Goal: Task Accomplishment & Management: Complete application form

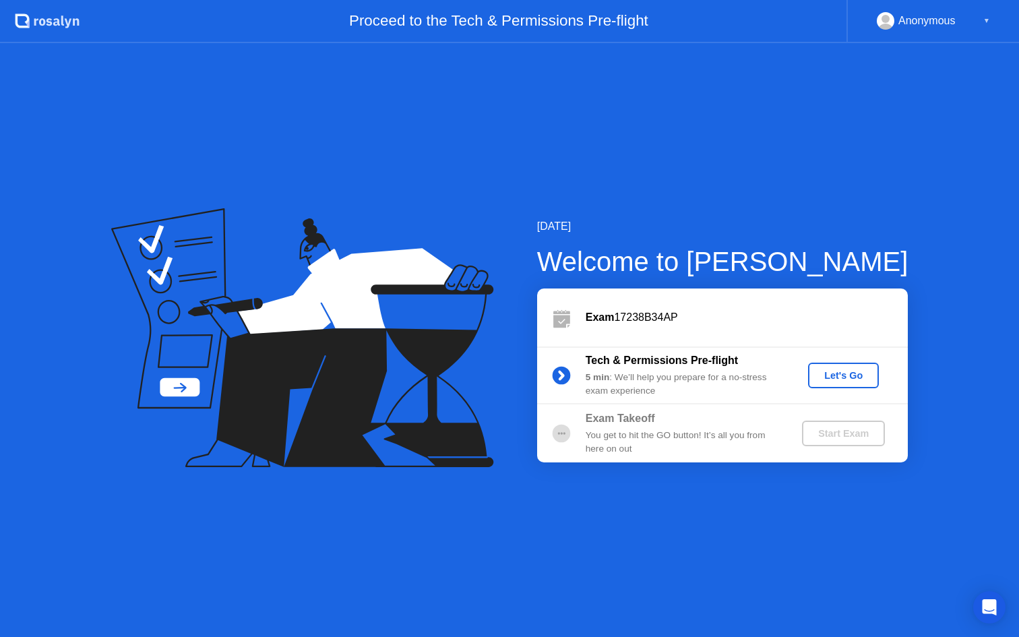
click at [843, 383] on button "Let's Go" at bounding box center [843, 376] width 71 height 26
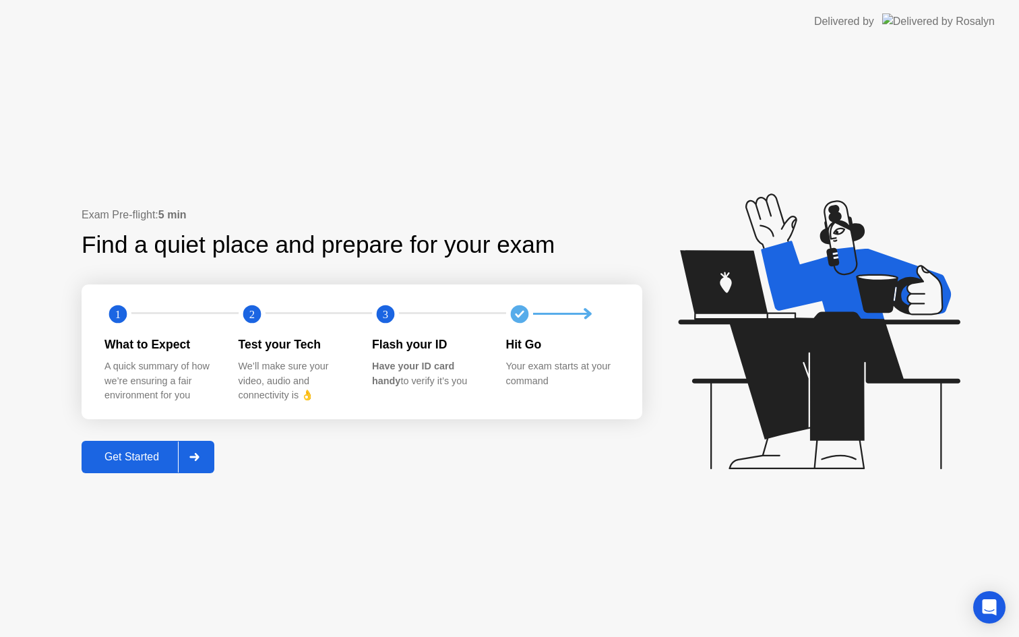
click at [171, 463] on div "Get Started" at bounding box center [132, 457] width 92 height 12
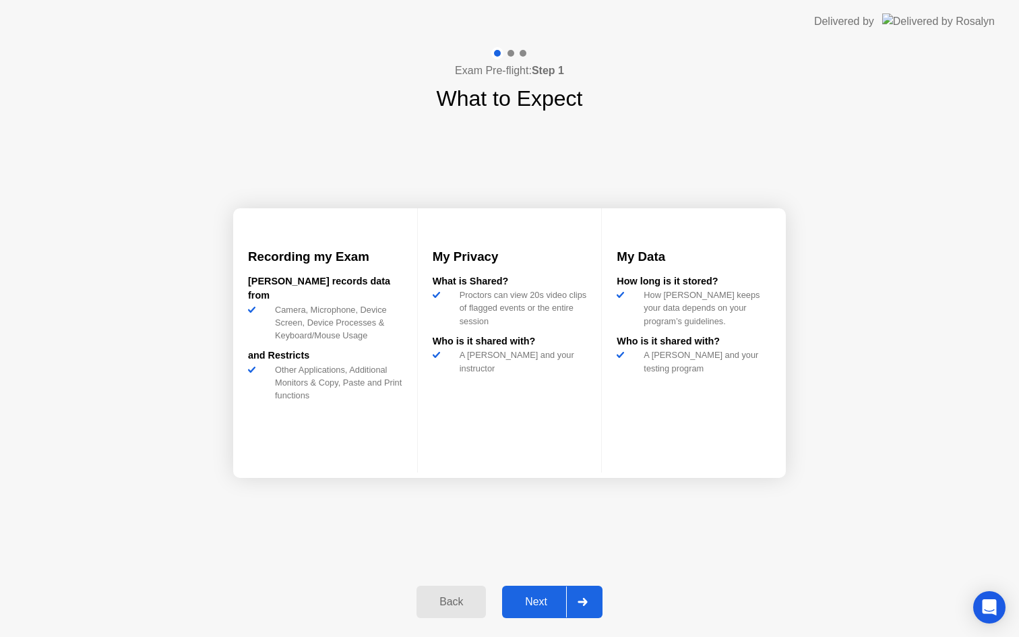
click at [536, 601] on div "Next" at bounding box center [536, 602] width 60 height 12
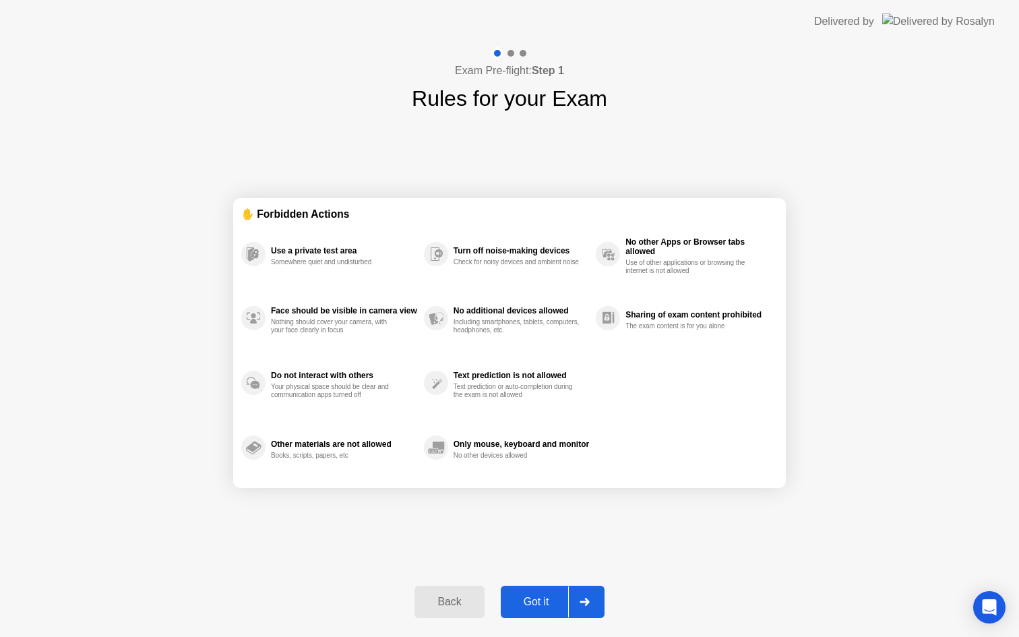
click at [536, 601] on div "Got it" at bounding box center [536, 602] width 63 height 12
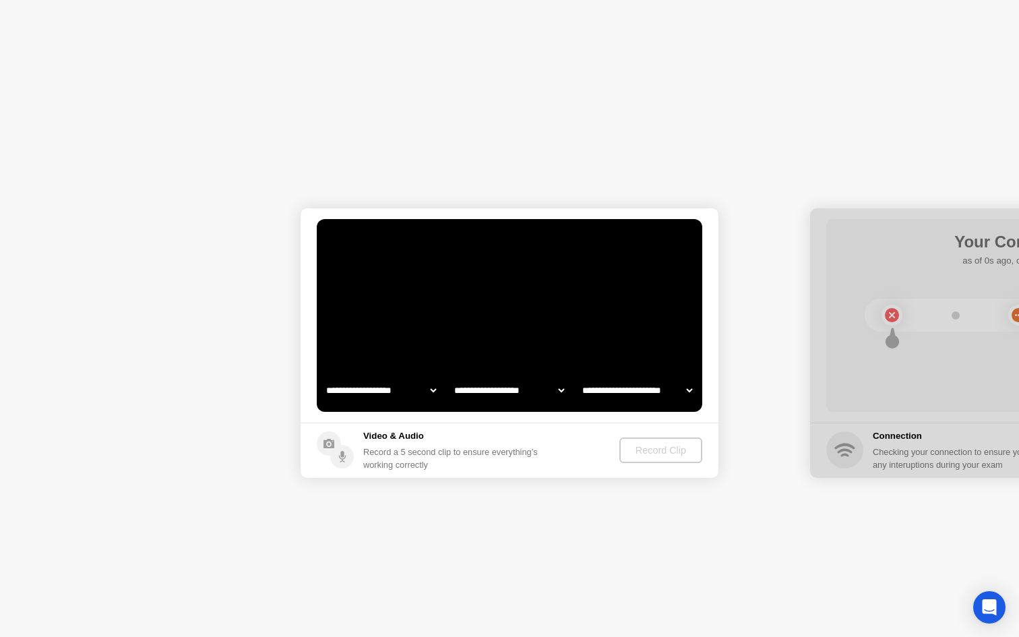
select select "**********"
select select "*******"
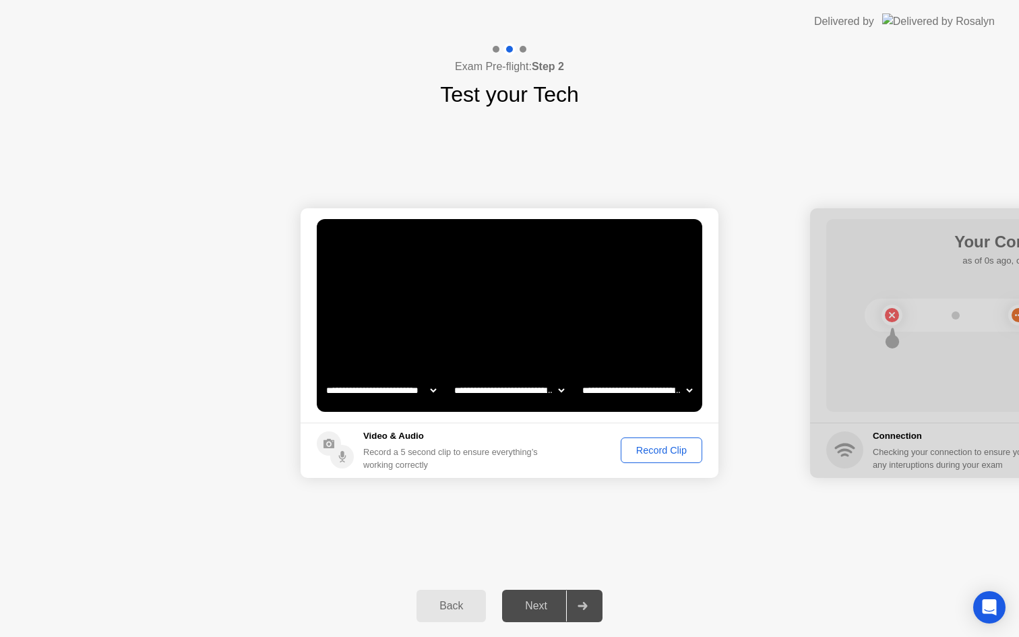
click at [538, 600] on div "Next" at bounding box center [536, 606] width 60 height 12
click at [594, 354] on video at bounding box center [509, 315] width 385 height 193
click at [631, 449] on div "Record Clip" at bounding box center [661, 450] width 72 height 11
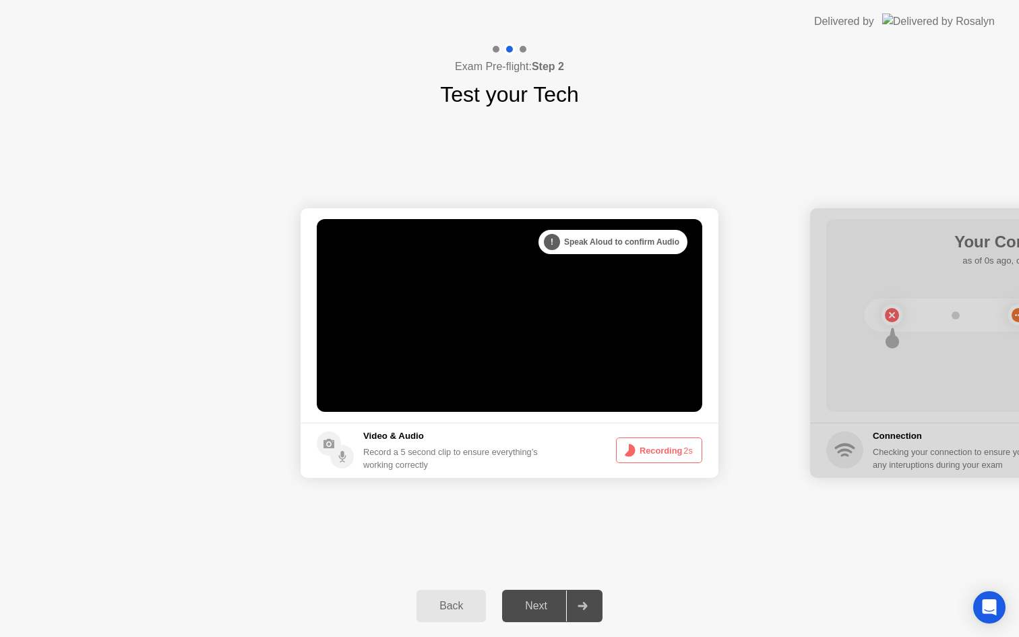
click at [631, 449] on circle at bounding box center [628, 450] width 7 height 7
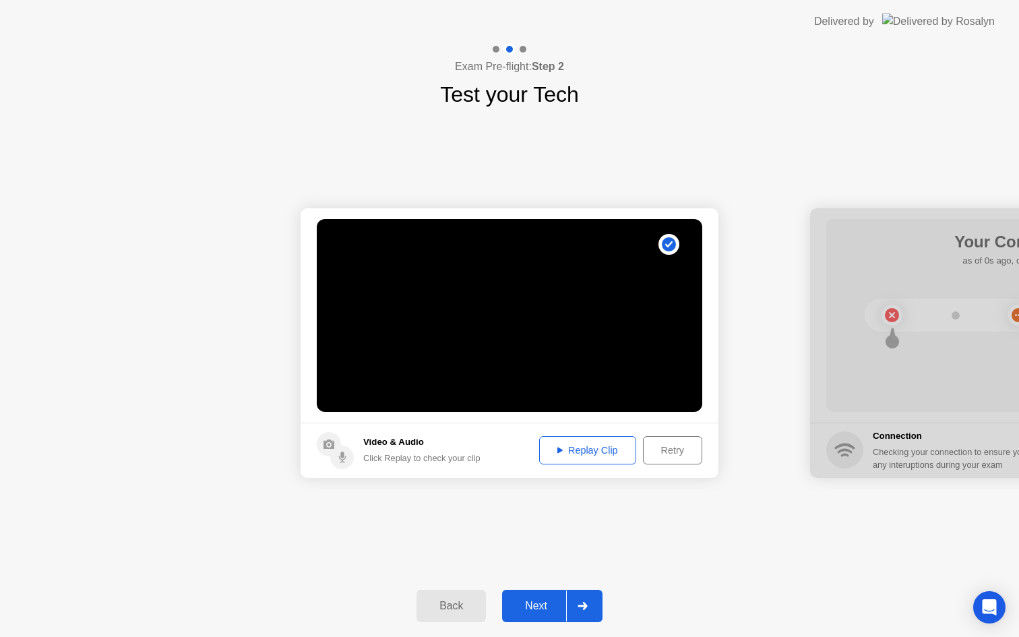
click at [536, 612] on div "Next" at bounding box center [536, 606] width 60 height 12
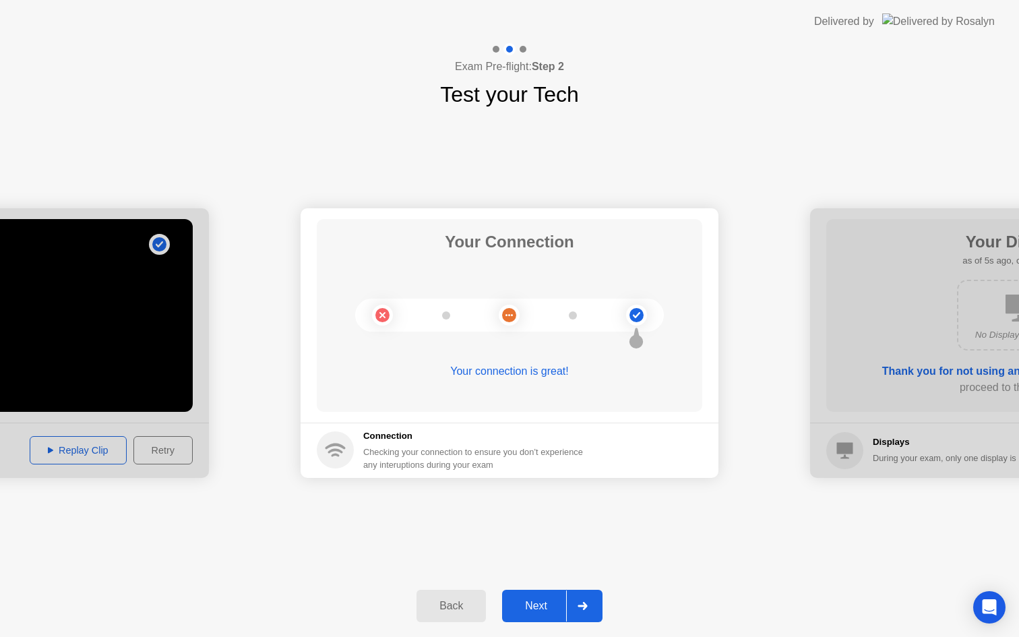
click at [536, 612] on div "Next" at bounding box center [536, 606] width 60 height 12
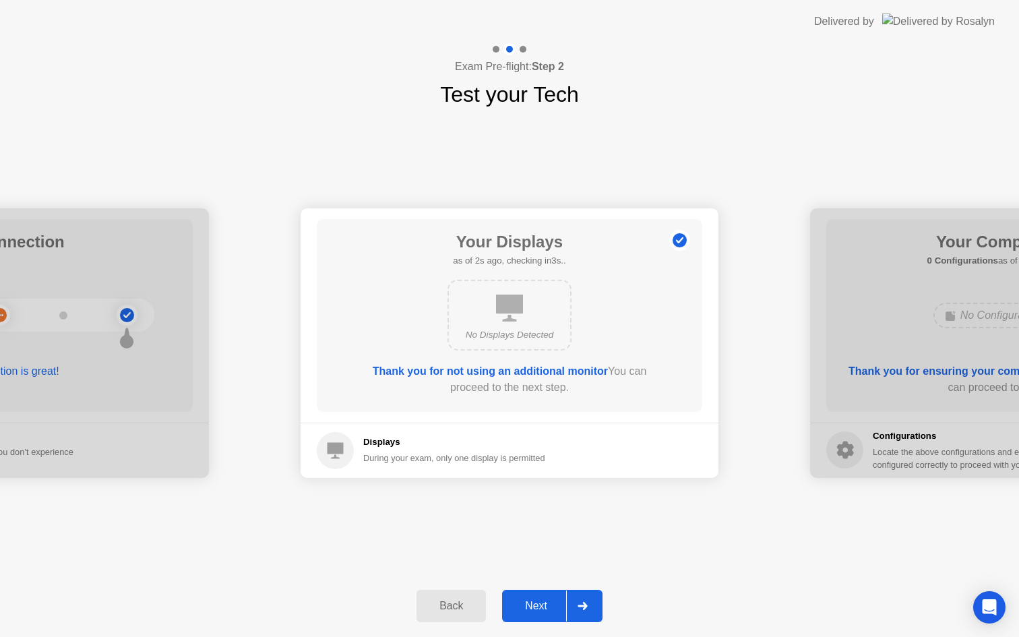
click at [528, 594] on button "Next" at bounding box center [552, 606] width 100 height 32
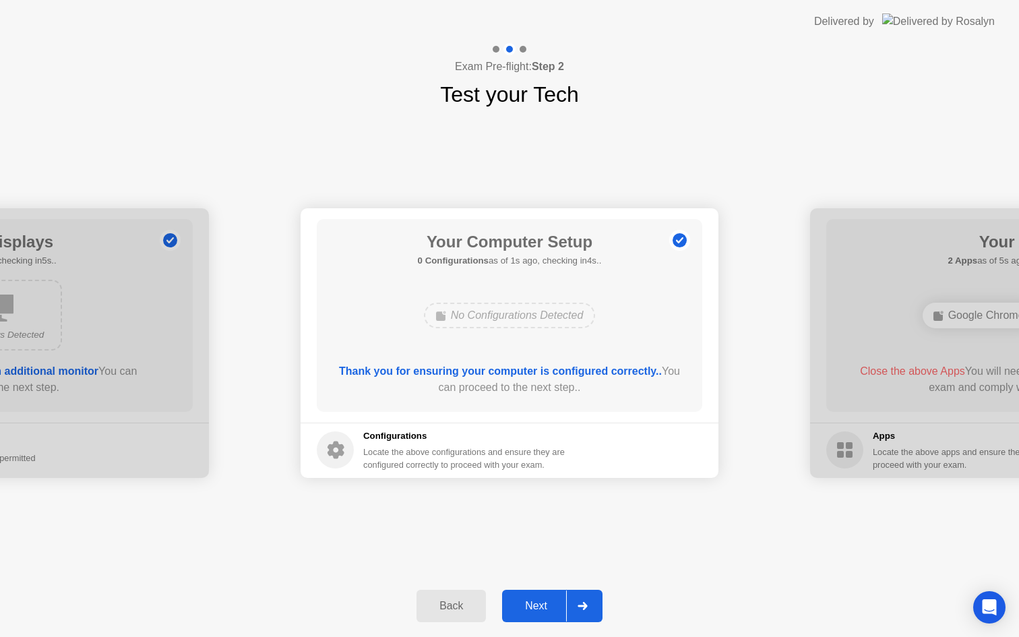
click at [533, 604] on div "Next" at bounding box center [536, 606] width 60 height 12
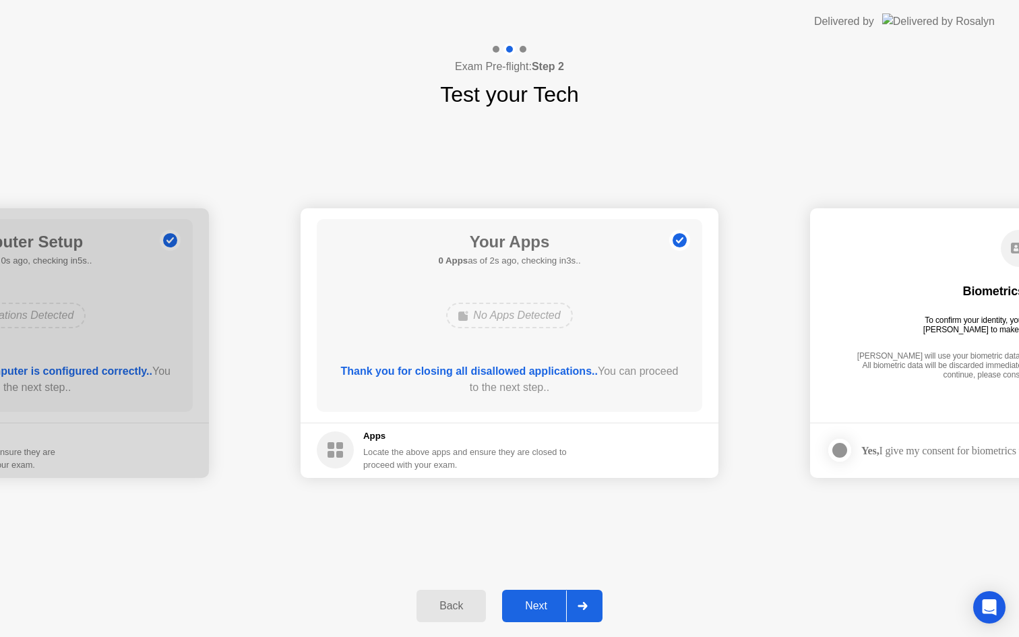
click at [538, 615] on button "Next" at bounding box center [552, 606] width 100 height 32
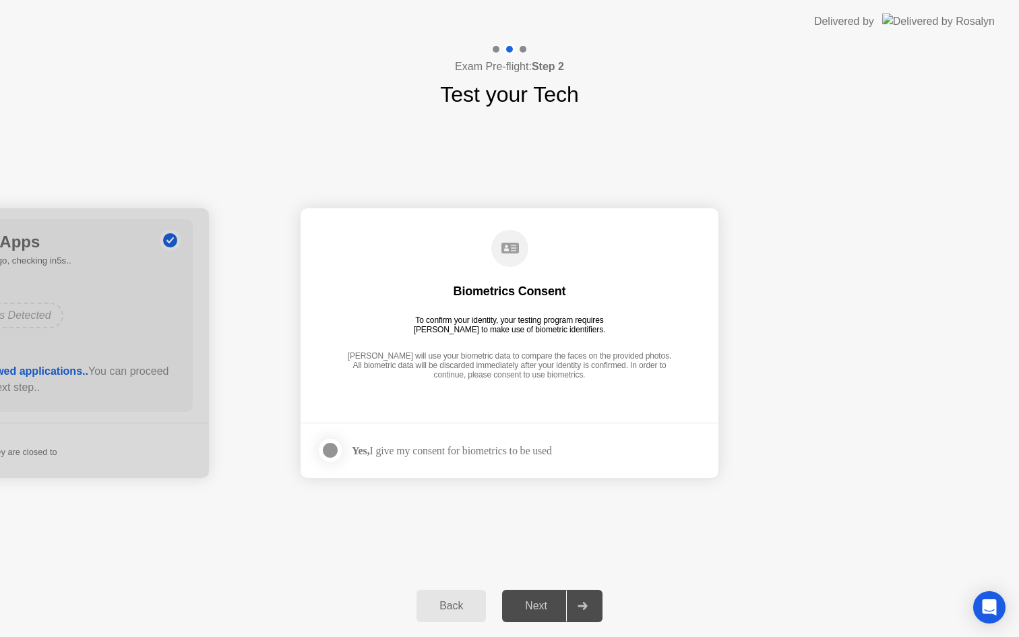
click at [337, 448] on div at bounding box center [330, 450] width 16 height 16
click at [542, 606] on div "Next" at bounding box center [536, 606] width 60 height 12
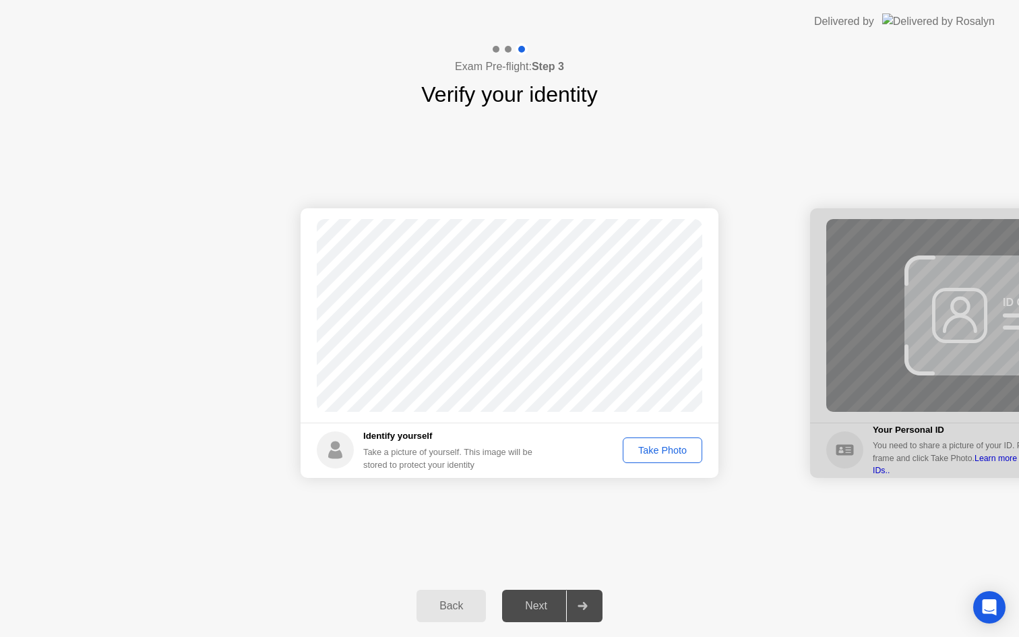
click at [691, 451] on div "Take Photo" at bounding box center [662, 450] width 70 height 11
click at [547, 600] on div "Next" at bounding box center [536, 606] width 60 height 12
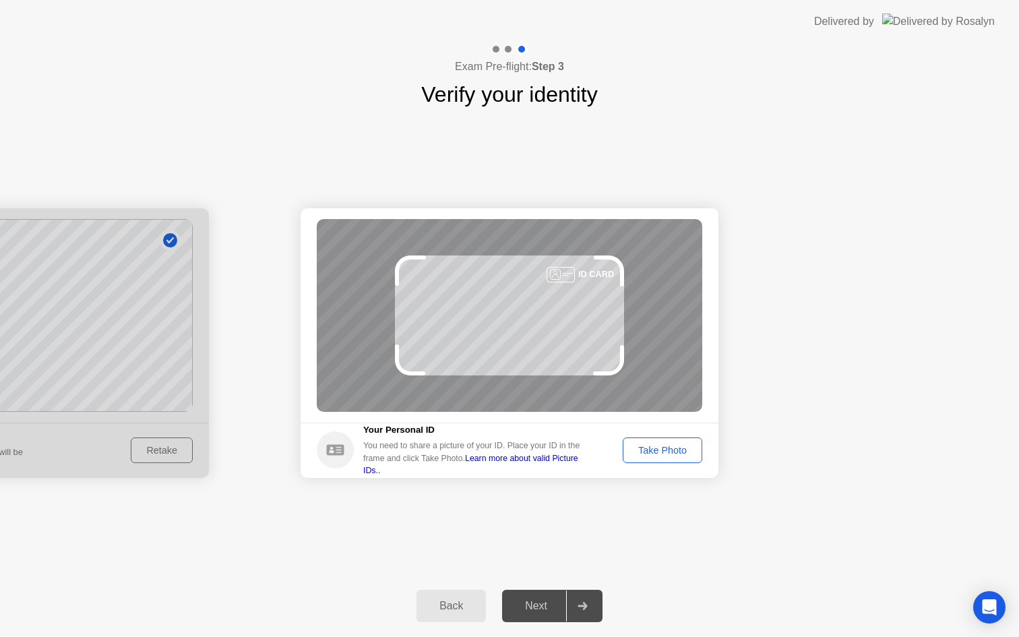
click at [674, 454] on div "Take Photo" at bounding box center [662, 450] width 70 height 11
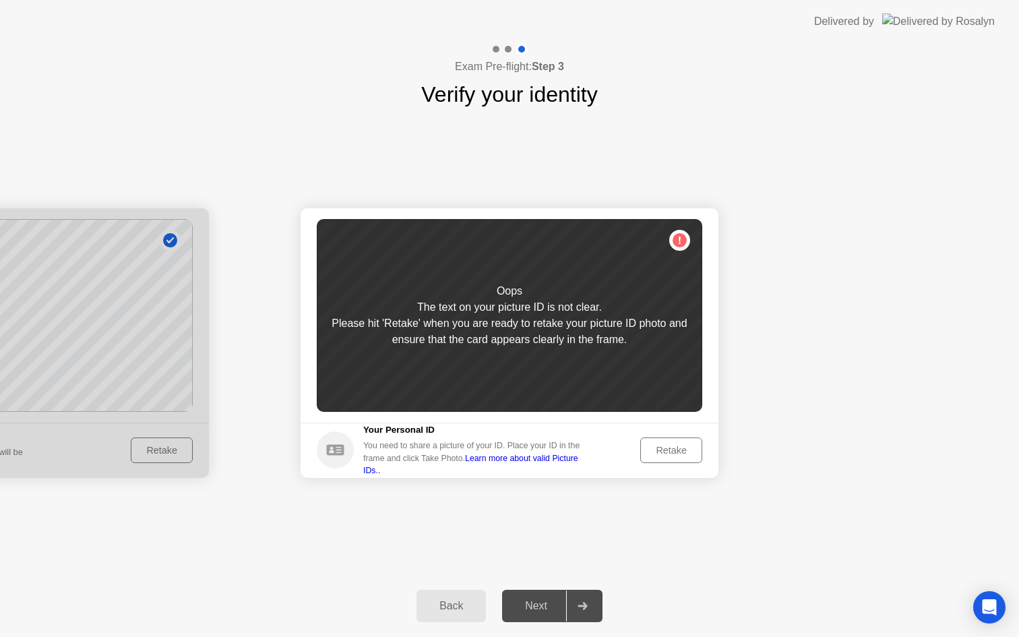
click at [674, 454] on div "Retake" at bounding box center [671, 450] width 53 height 11
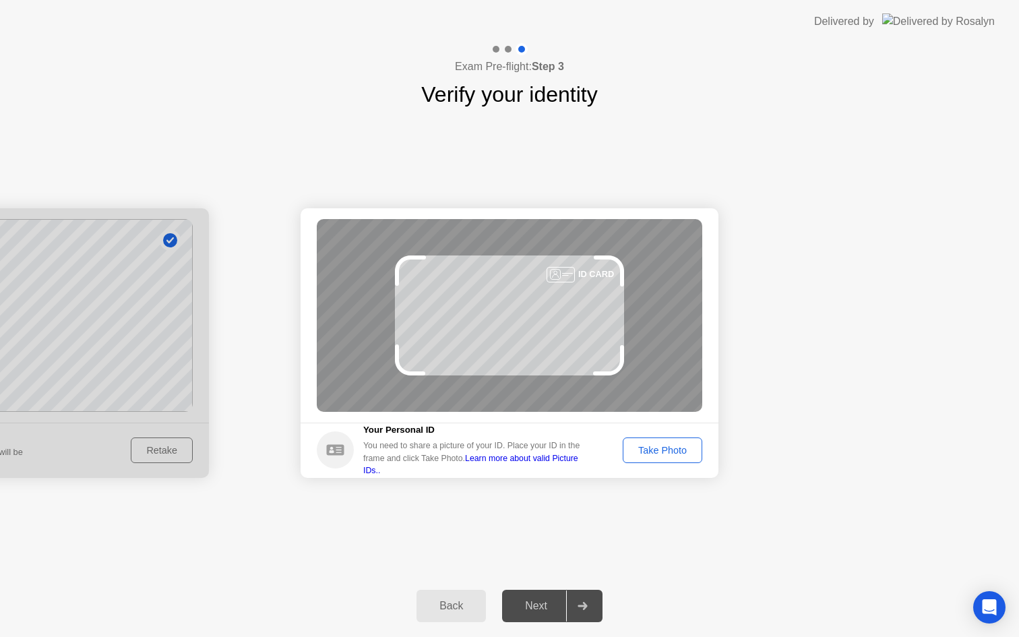
click at [674, 454] on div "Take Photo" at bounding box center [662, 450] width 70 height 11
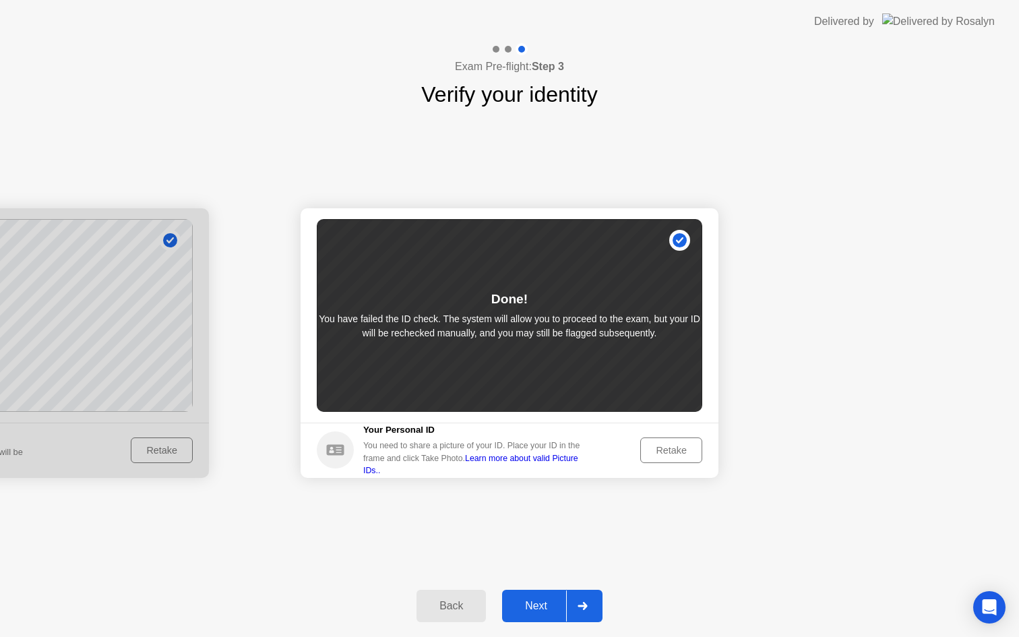
click at [532, 600] on div "Next" at bounding box center [536, 606] width 60 height 12
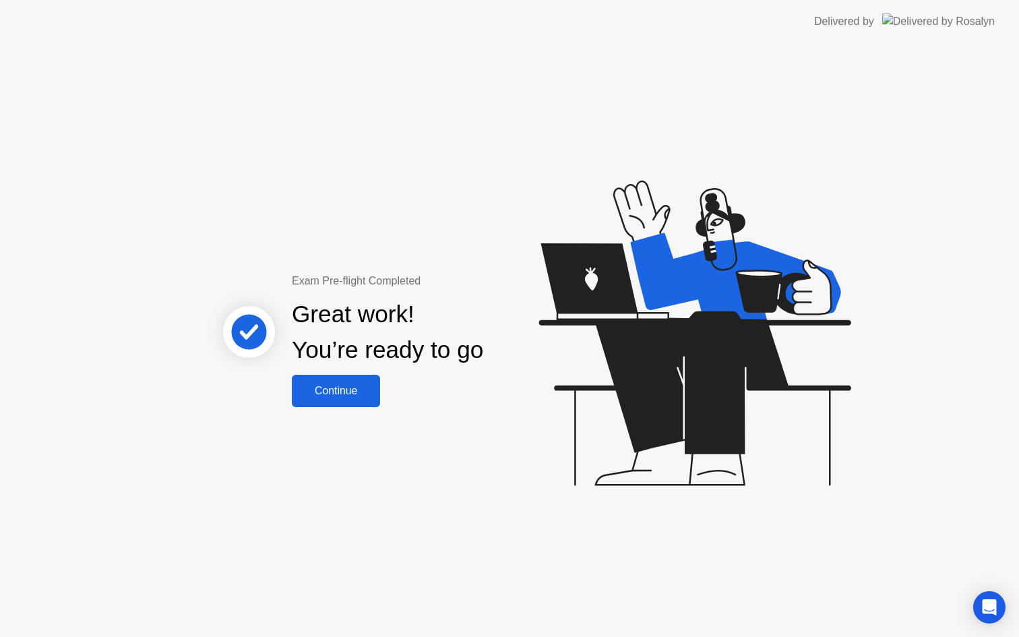
click at [349, 397] on div "Continue" at bounding box center [336, 391] width 80 height 12
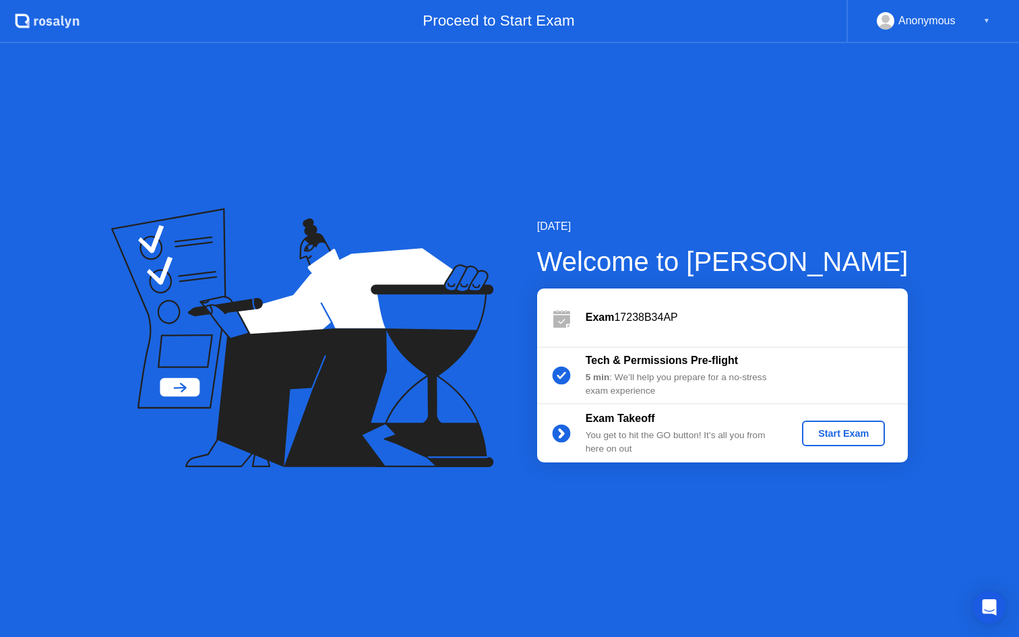
click at [842, 424] on button "Start Exam" at bounding box center [843, 433] width 83 height 26
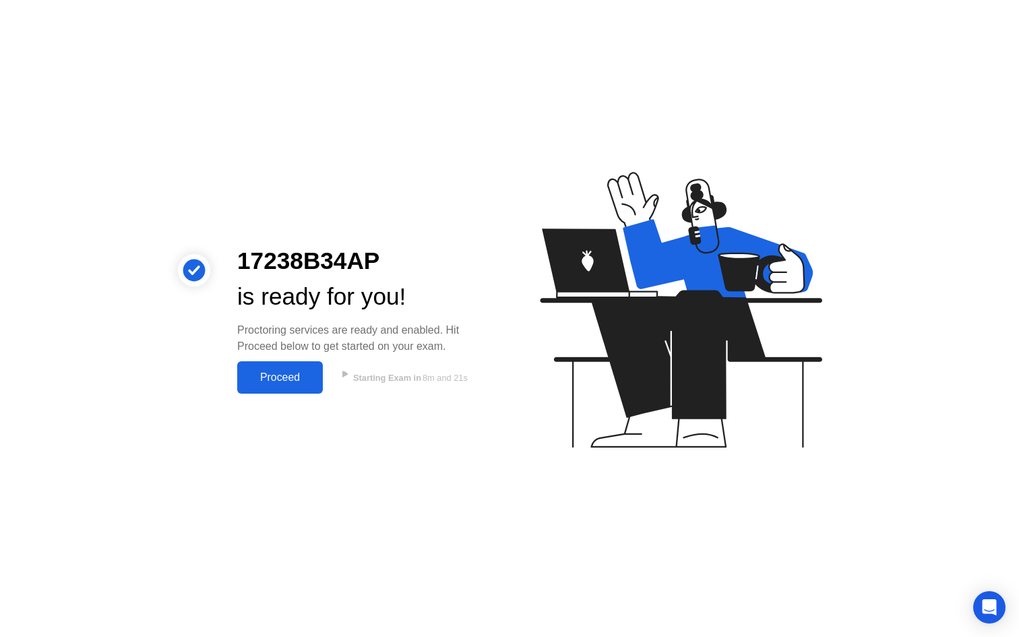
click at [286, 383] on div "Proceed" at bounding box center [279, 377] width 77 height 12
